Goal: Transaction & Acquisition: Purchase product/service

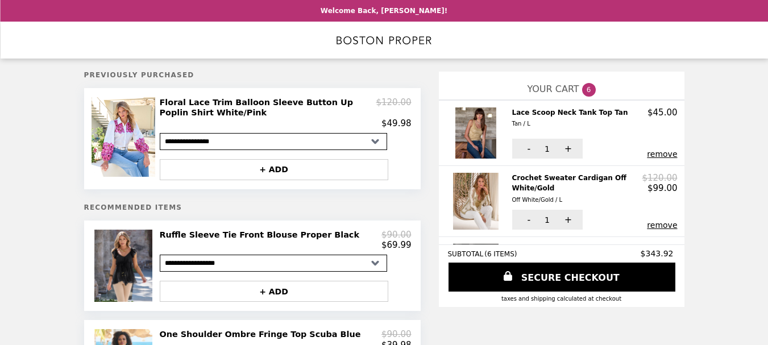
select select "**********"
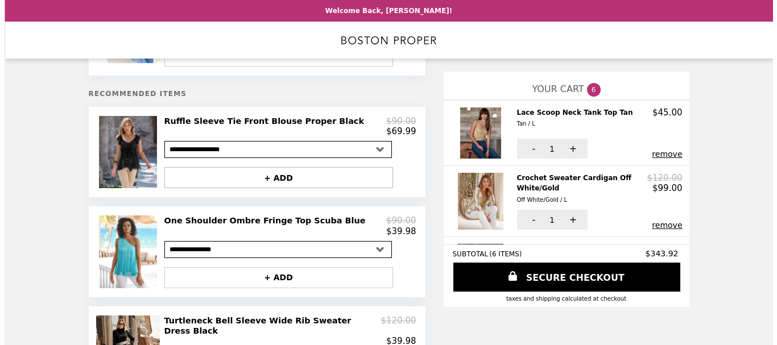
scroll to position [171, 0]
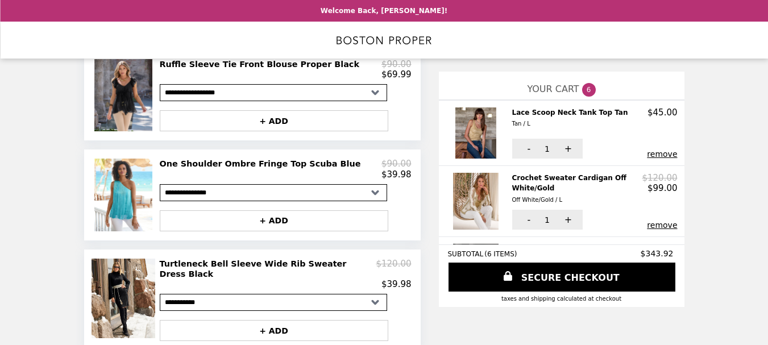
click at [231, 169] on h2 "One Shoulder Ombre Fringe Top Scuba Blue" at bounding box center [263, 164] width 206 height 10
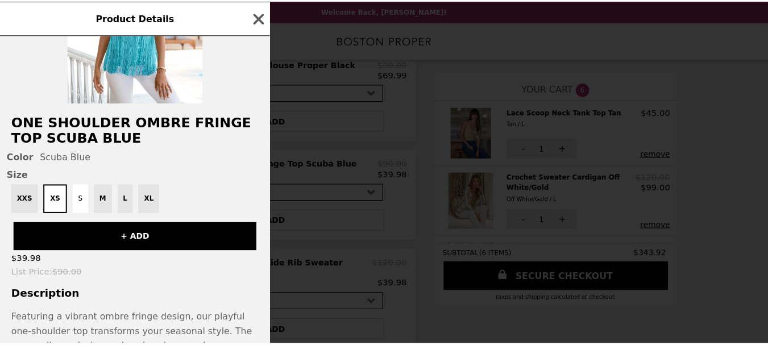
scroll to position [210, 0]
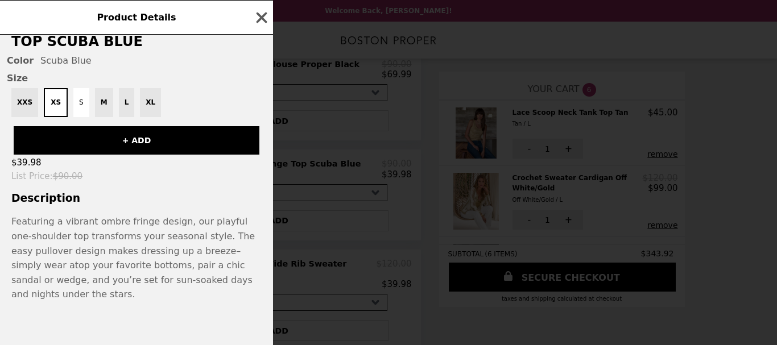
click at [266, 19] on icon "button" at bounding box center [261, 17] width 17 height 17
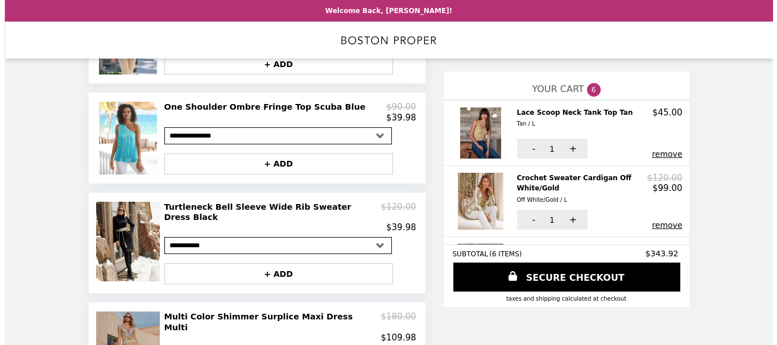
scroll to position [284, 0]
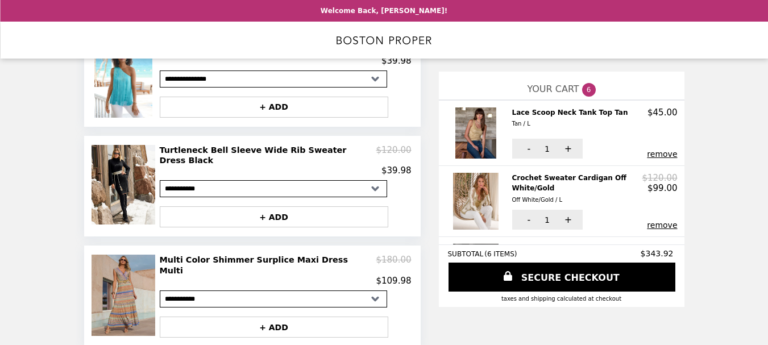
click at [669, 158] on button "remove" at bounding box center [662, 154] width 30 height 9
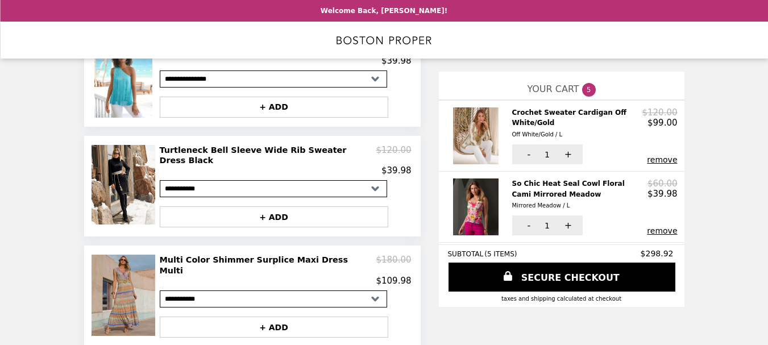
click at [671, 218] on div "- 1 + remove" at bounding box center [594, 223] width 165 height 24
click at [543, 179] on h2 "So Chic Heat Seal Cowl Floral Cami Mirrored Meadow Mirrored Meadow / L" at bounding box center [580, 195] width 136 height 32
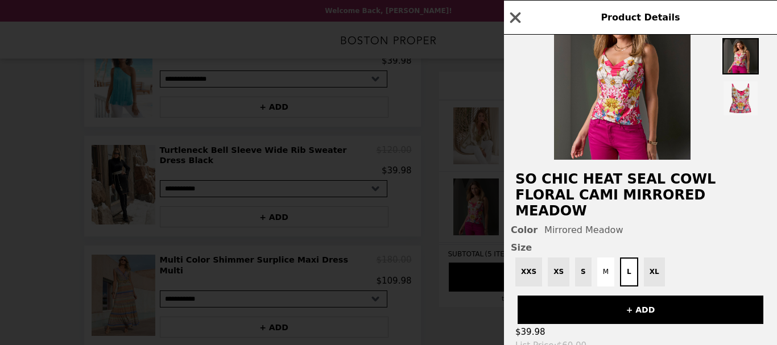
scroll to position [0, 0]
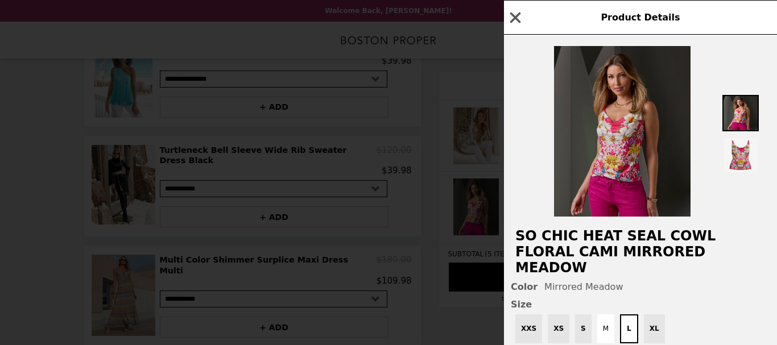
click at [585, 161] on img at bounding box center [622, 131] width 136 height 171
click at [595, 171] on img at bounding box center [622, 131] width 136 height 171
click at [619, 129] on img at bounding box center [622, 131] width 136 height 171
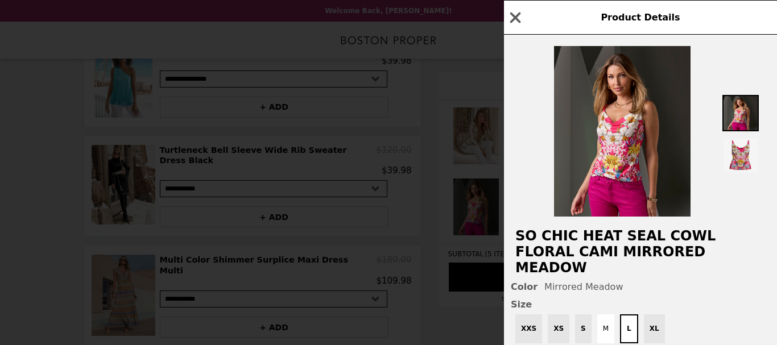
click at [575, 241] on h2 "So Chic Heat Seal Cowl Floral Cami Mirrored Meadow" at bounding box center [640, 252] width 273 height 48
click at [571, 244] on h2 "So Chic Heat Seal Cowl Floral Cami Mirrored Meadow" at bounding box center [640, 252] width 273 height 48
click at [730, 123] on img at bounding box center [740, 113] width 36 height 36
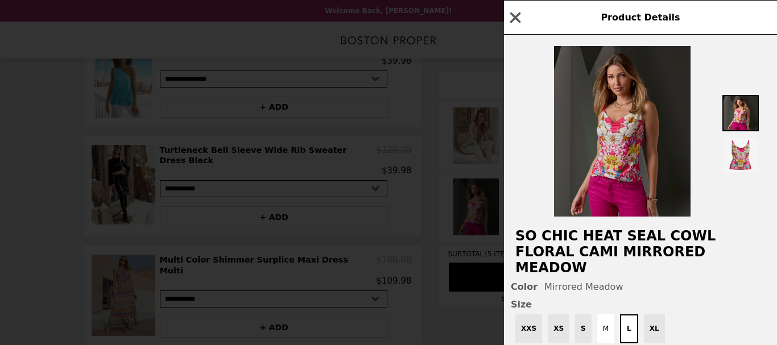
click at [626, 161] on img at bounding box center [622, 131] width 136 height 171
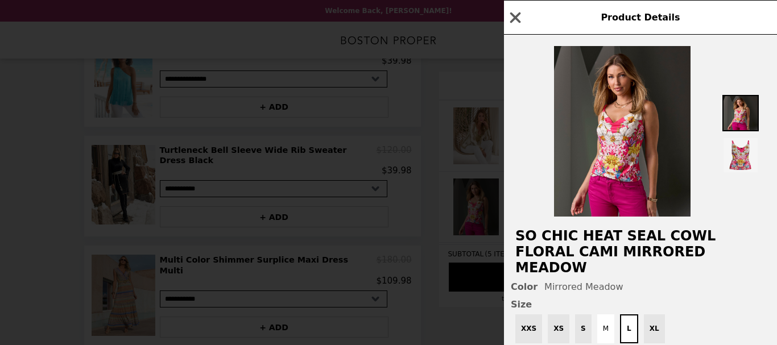
click at [512, 24] on icon "button" at bounding box center [515, 17] width 17 height 17
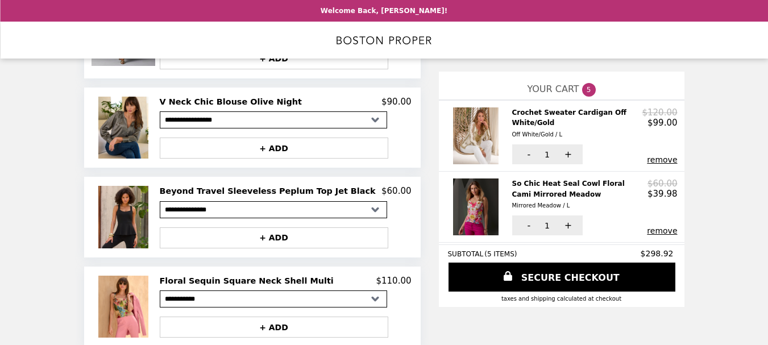
click at [479, 216] on img at bounding box center [477, 207] width 48 height 57
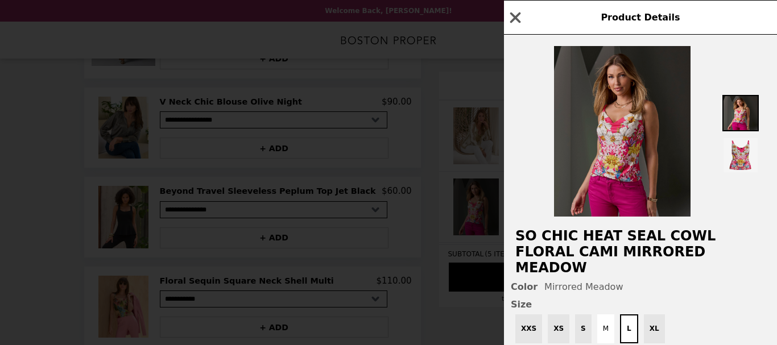
click at [604, 180] on img at bounding box center [622, 131] width 136 height 171
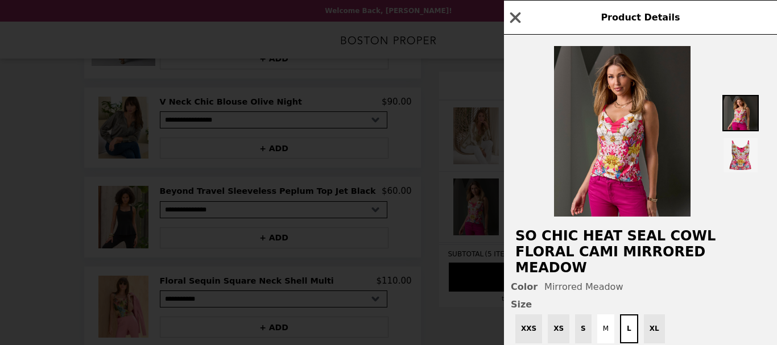
scroll to position [57, 0]
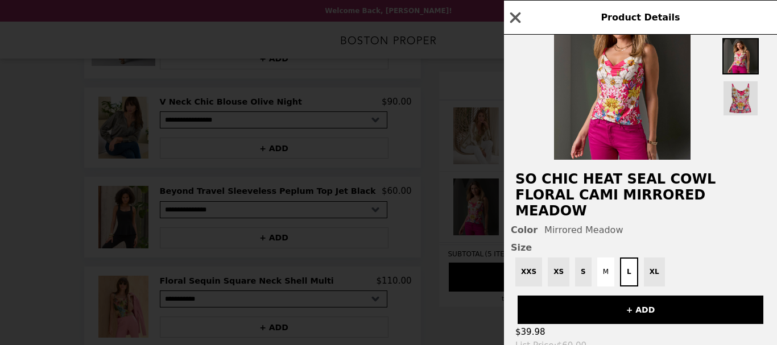
click at [735, 110] on img at bounding box center [740, 98] width 36 height 36
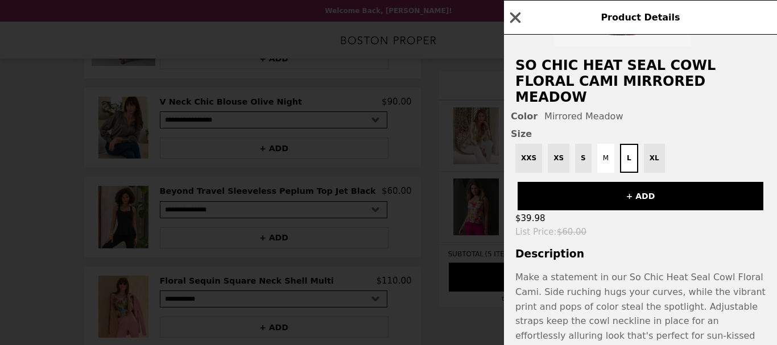
scroll to position [210, 0]
